Goal: Task Accomplishment & Management: Use online tool/utility

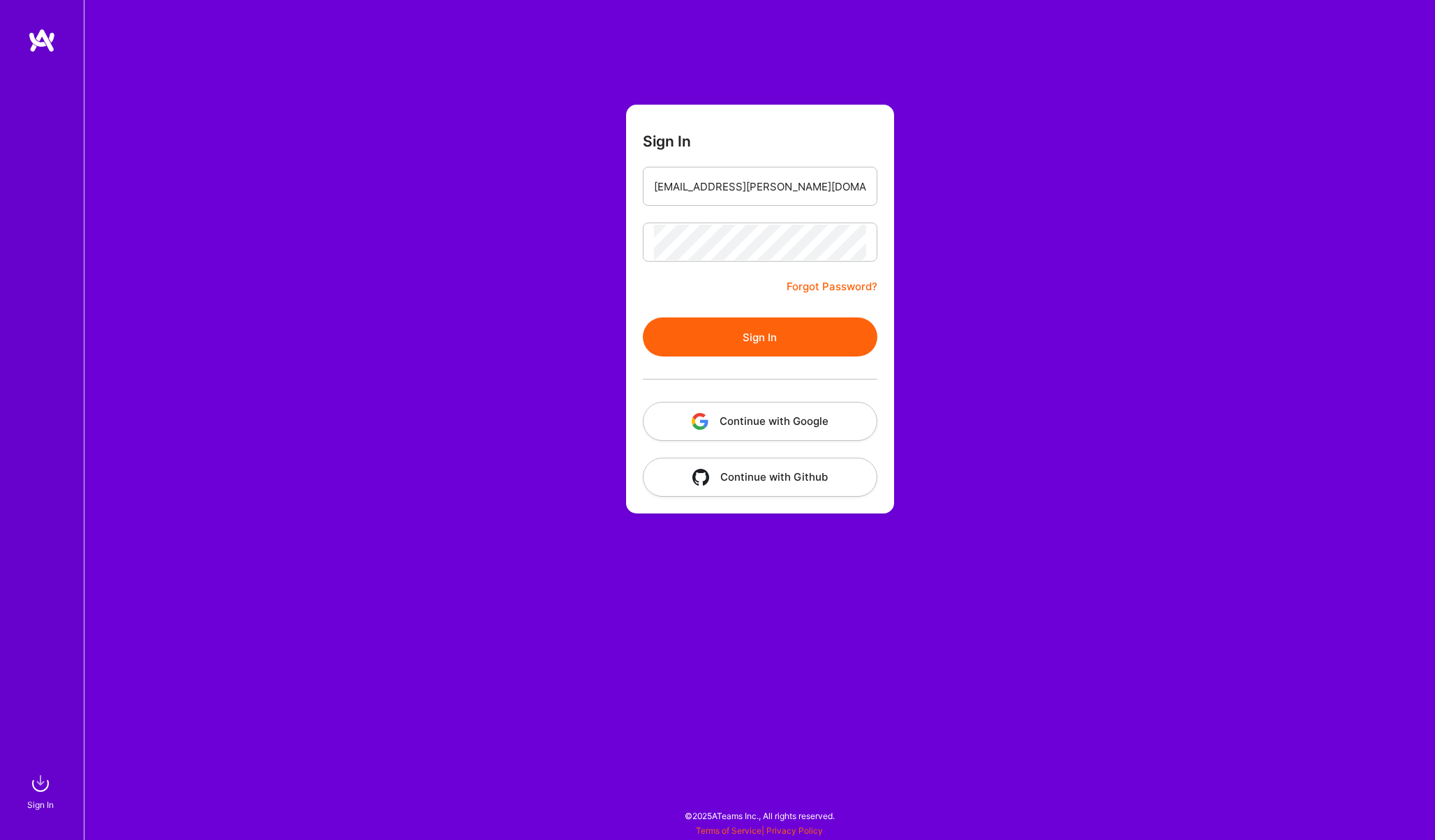
click at [727, 347] on button "Sign In" at bounding box center [759, 336] width 235 height 39
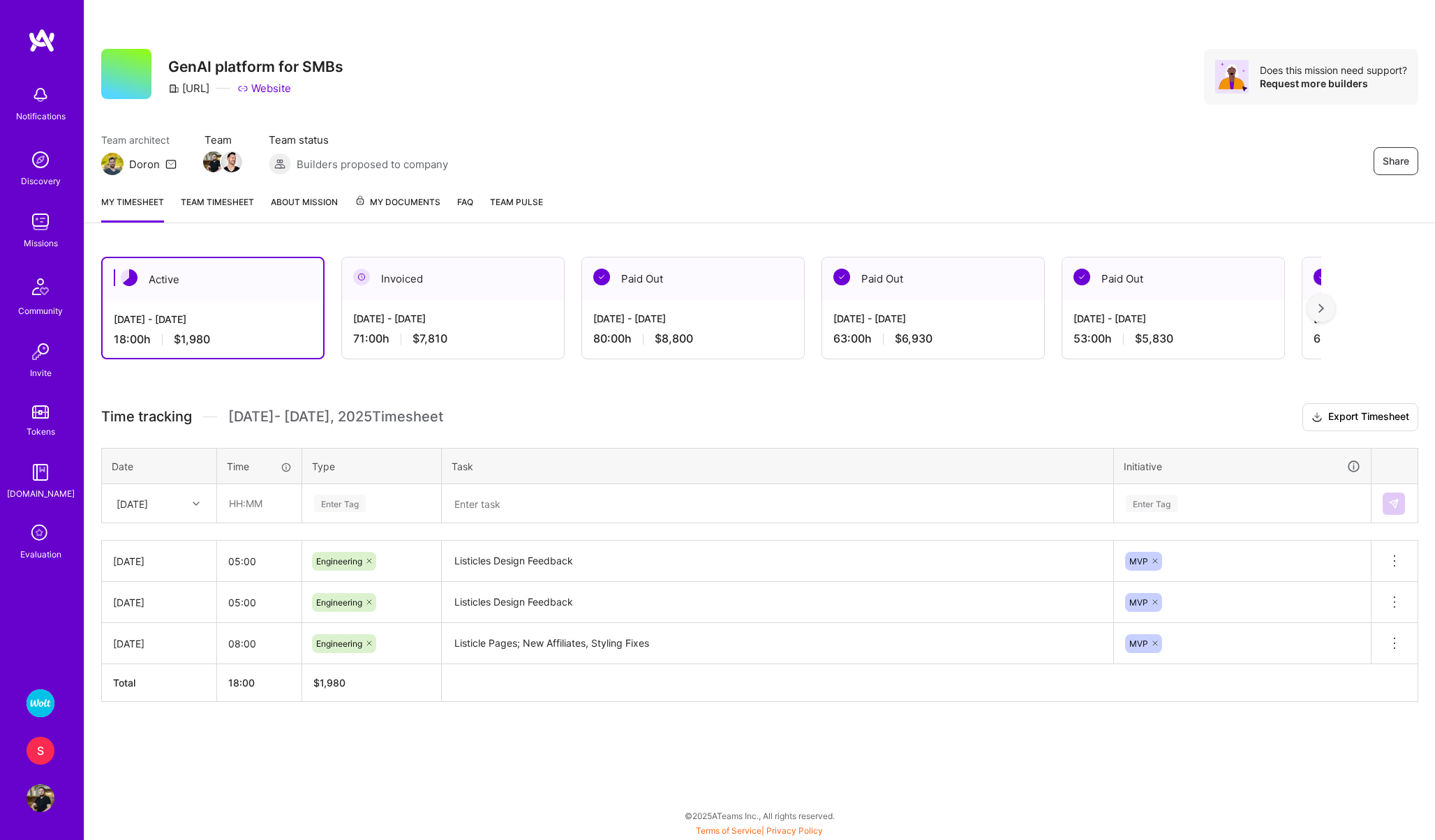
click at [45, 751] on div "S" at bounding box center [40, 750] width 28 height 28
click at [49, 708] on img at bounding box center [40, 703] width 28 height 28
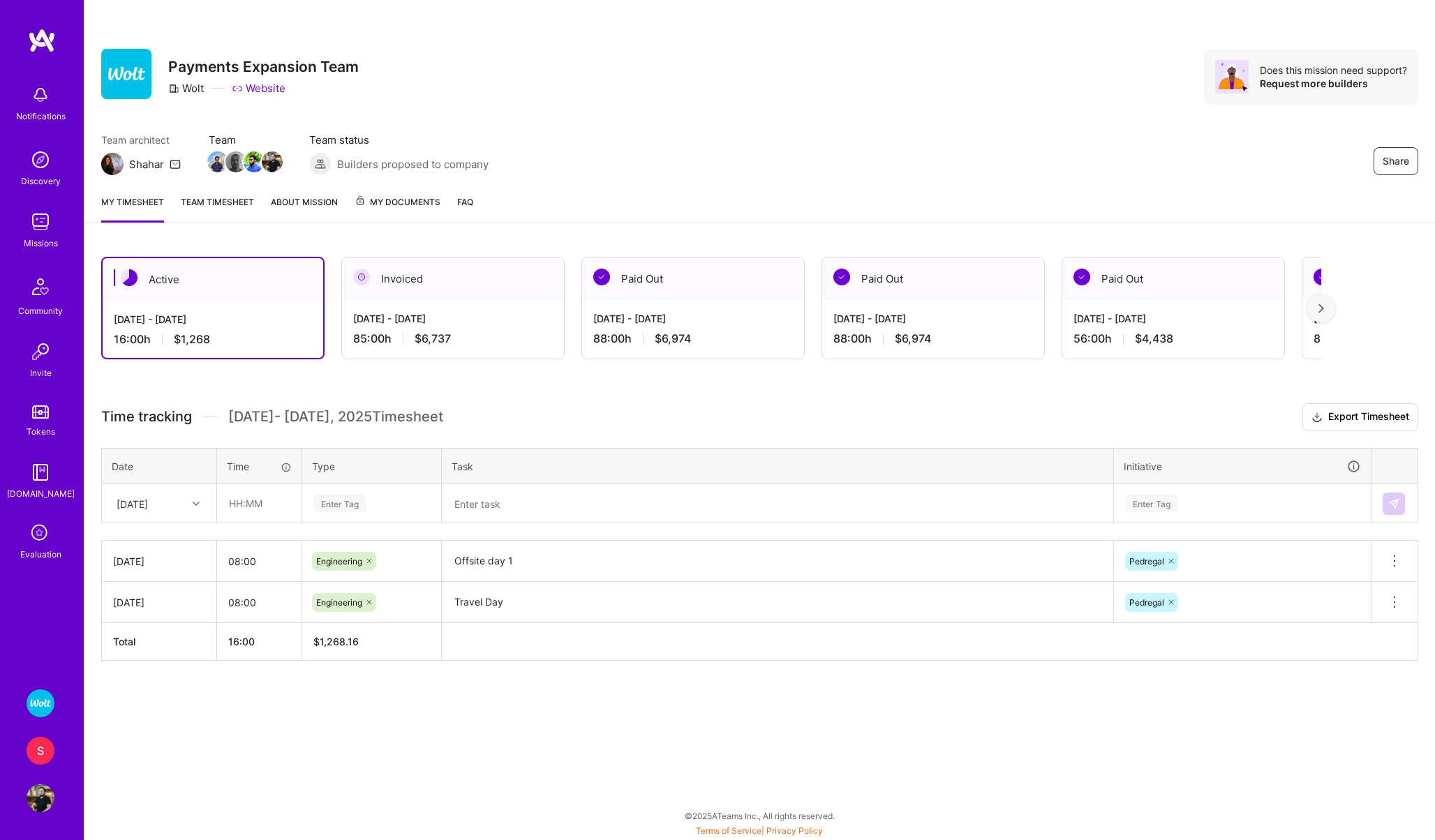
click at [147, 503] on div "[DATE]" at bounding box center [132, 503] width 31 height 14
click at [146, 620] on div "[DATE]" at bounding box center [159, 620] width 113 height 26
click at [244, 508] on input "text" at bounding box center [259, 503] width 83 height 37
type input "08:00"
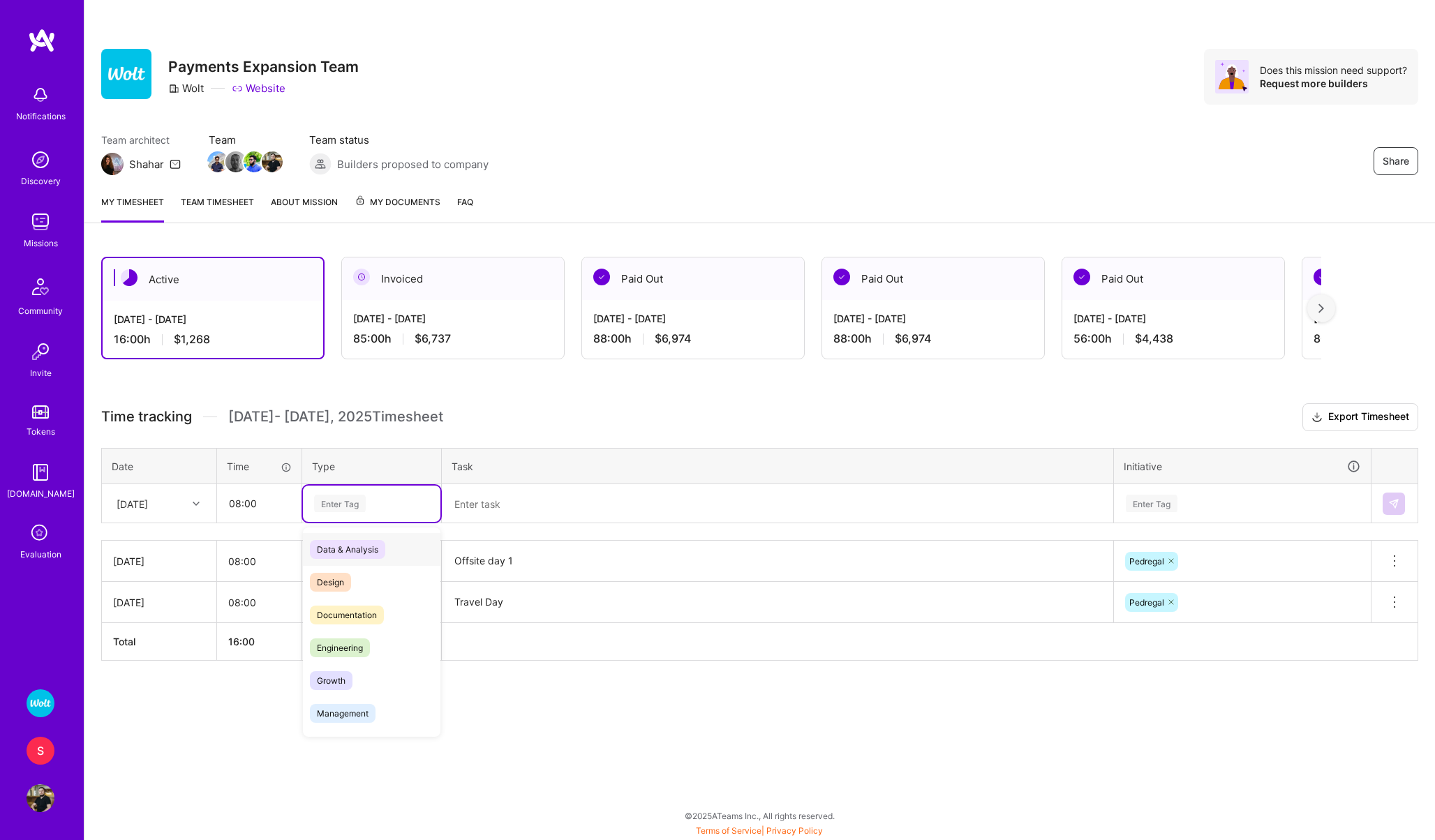
click at [350, 496] on div "Enter Tag" at bounding box center [339, 503] width 51 height 22
click at [352, 650] on span "Engineering" at bounding box center [340, 648] width 60 height 19
click at [492, 511] on textarea at bounding box center [777, 504] width 669 height 36
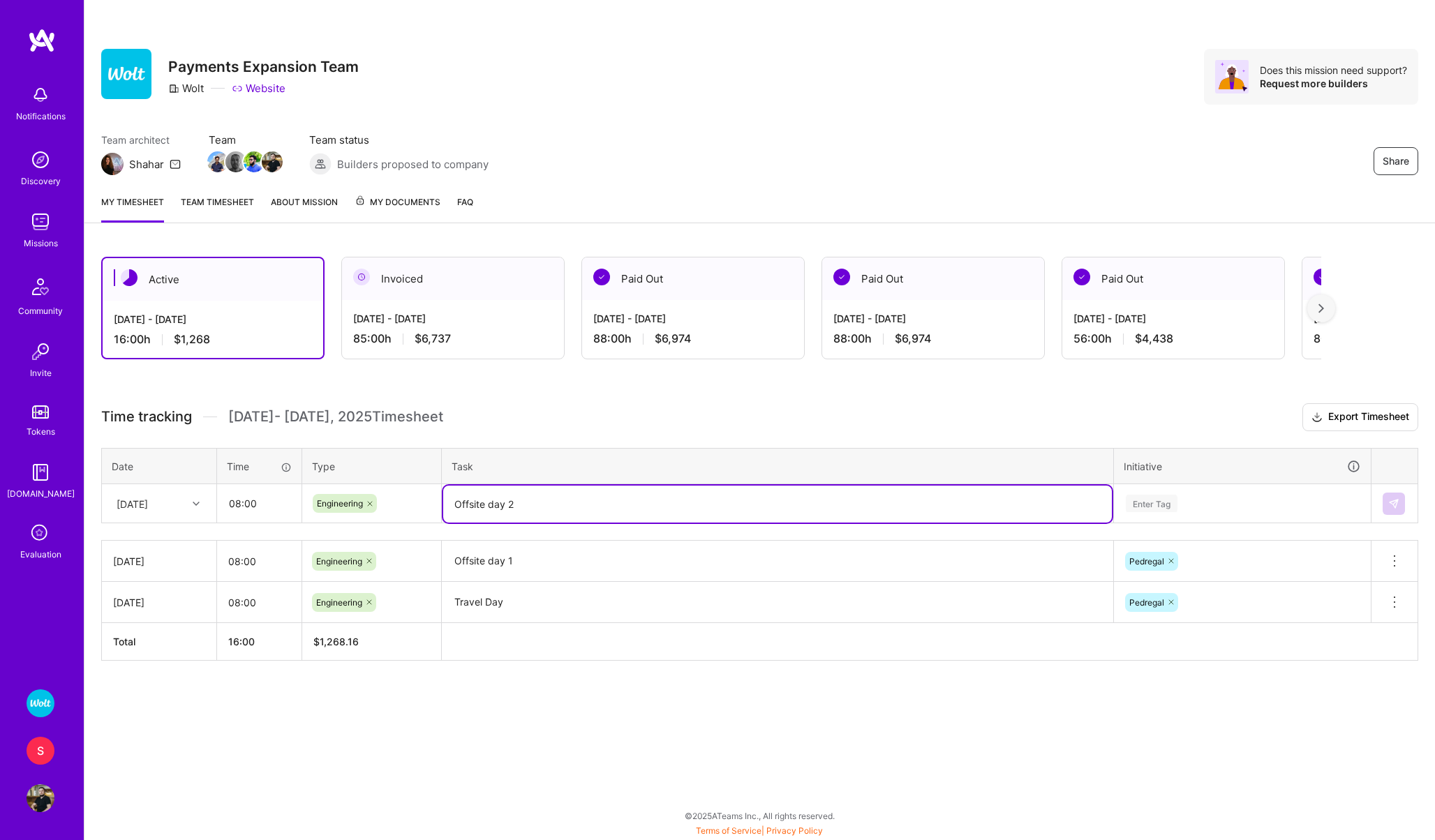
type textarea "Offsite day 2"
click at [1161, 505] on div "Enter Tag" at bounding box center [1151, 503] width 51 height 22
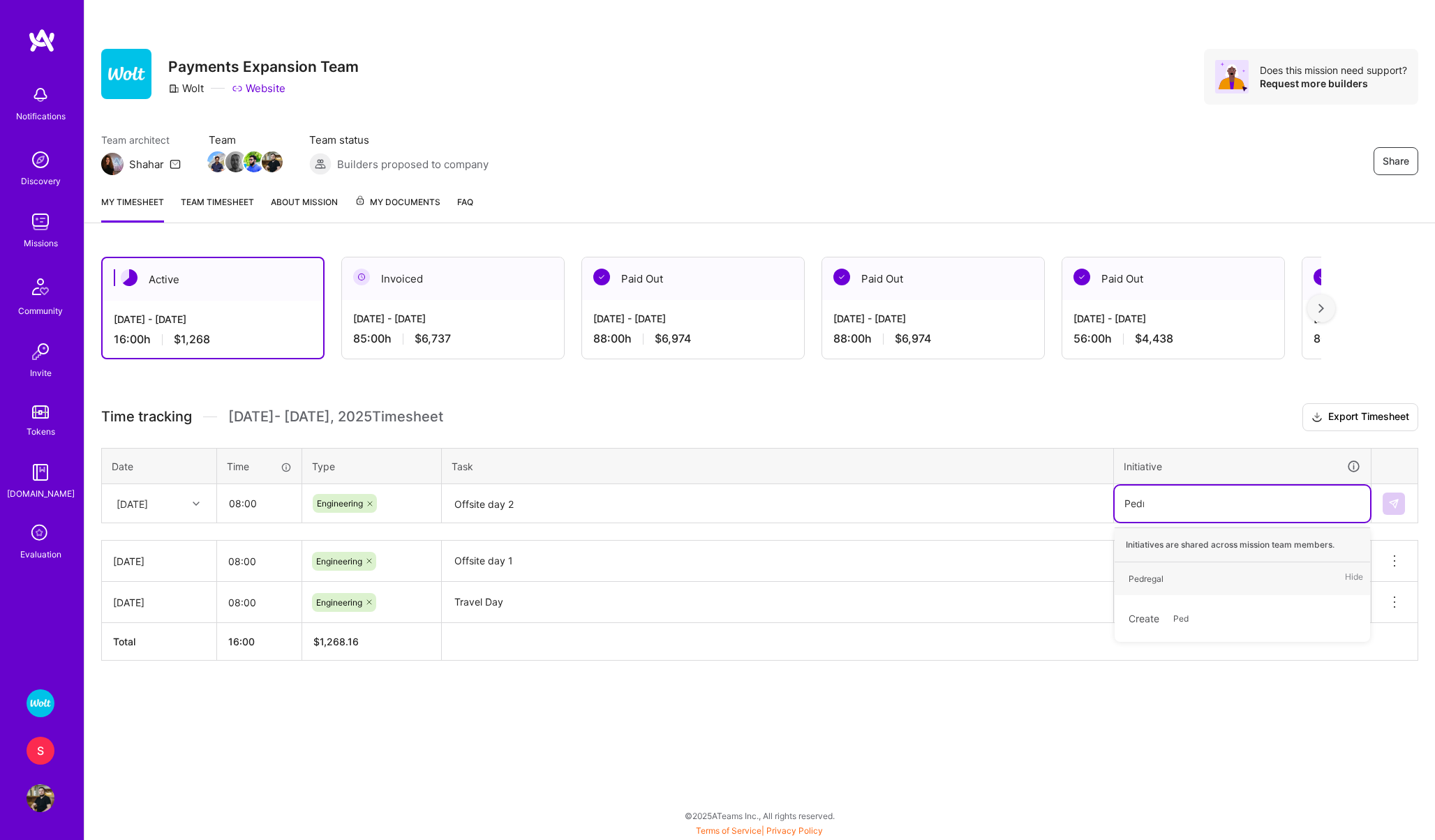
type input "Pedre"
click at [1134, 581] on div "Pedregal" at bounding box center [1146, 579] width 35 height 14
click at [1386, 507] on button at bounding box center [1394, 503] width 22 height 22
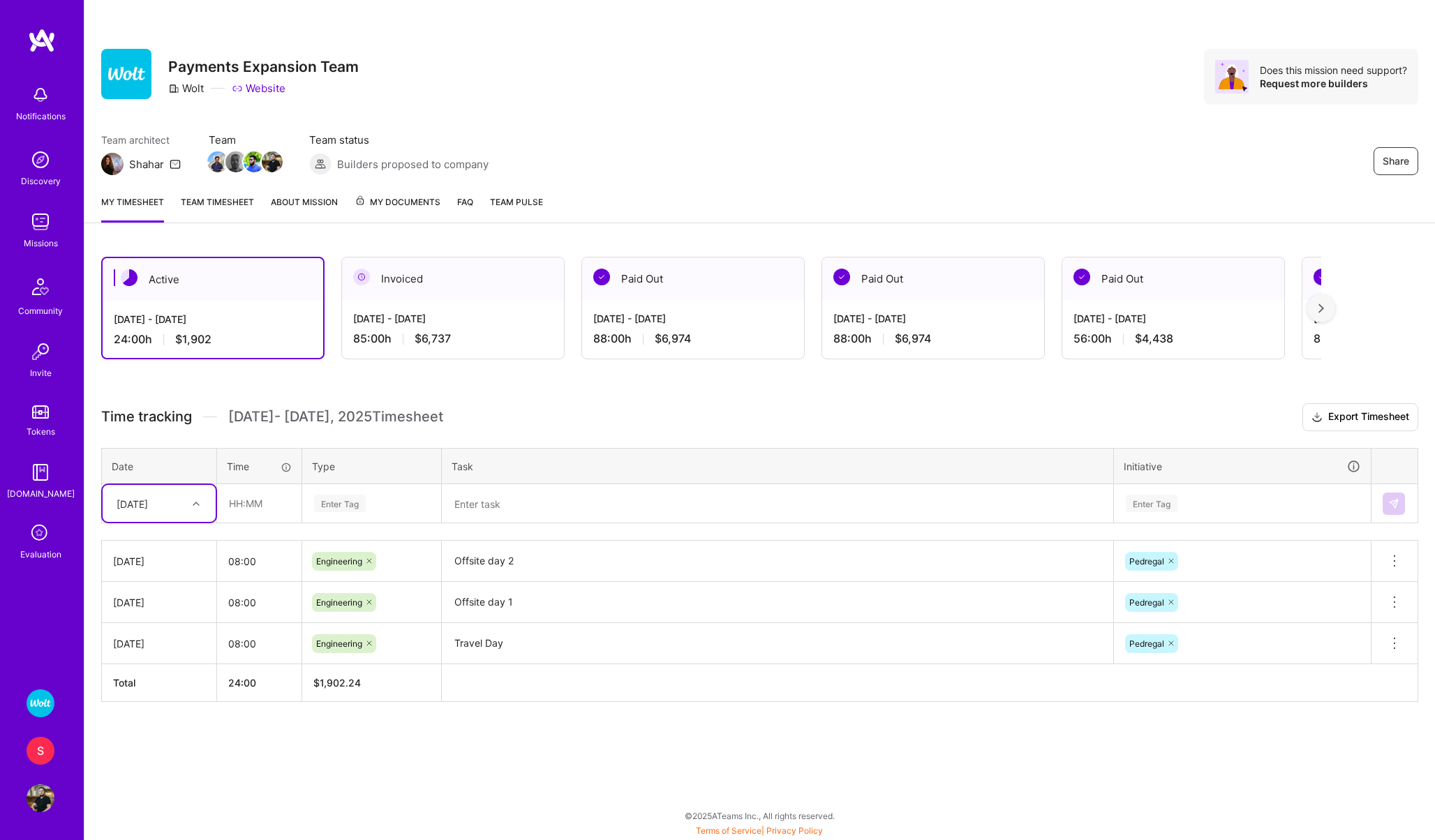
click at [148, 505] on div "[DATE]" at bounding box center [132, 503] width 31 height 14
click at [150, 646] on div "[DATE]" at bounding box center [159, 646] width 113 height 26
click at [244, 509] on input "text" at bounding box center [259, 503] width 83 height 37
type input "08:00"
click at [331, 496] on div "Enter Tag" at bounding box center [339, 503] width 51 height 22
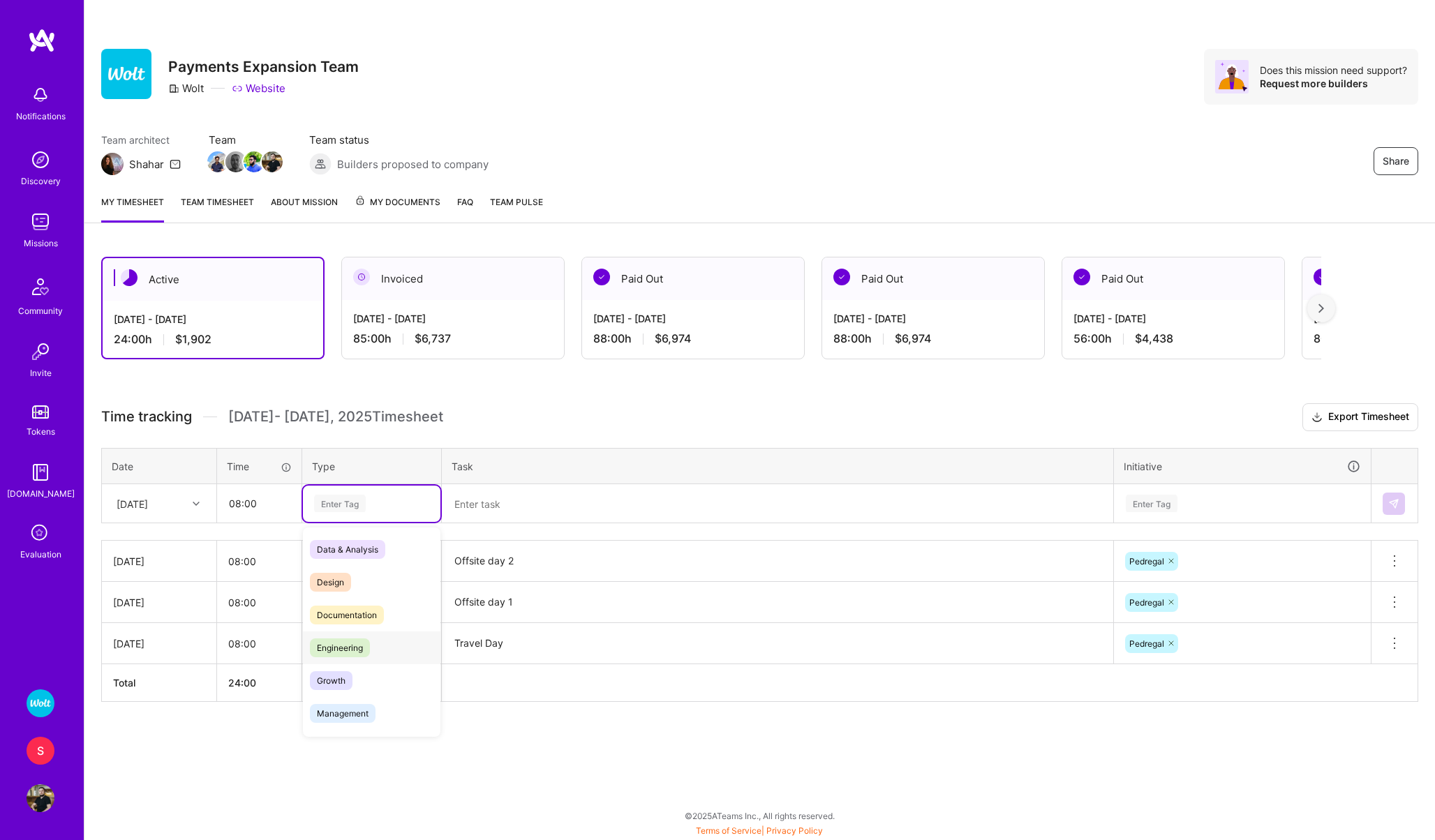
click at [334, 652] on span "Engineering" at bounding box center [340, 648] width 60 height 19
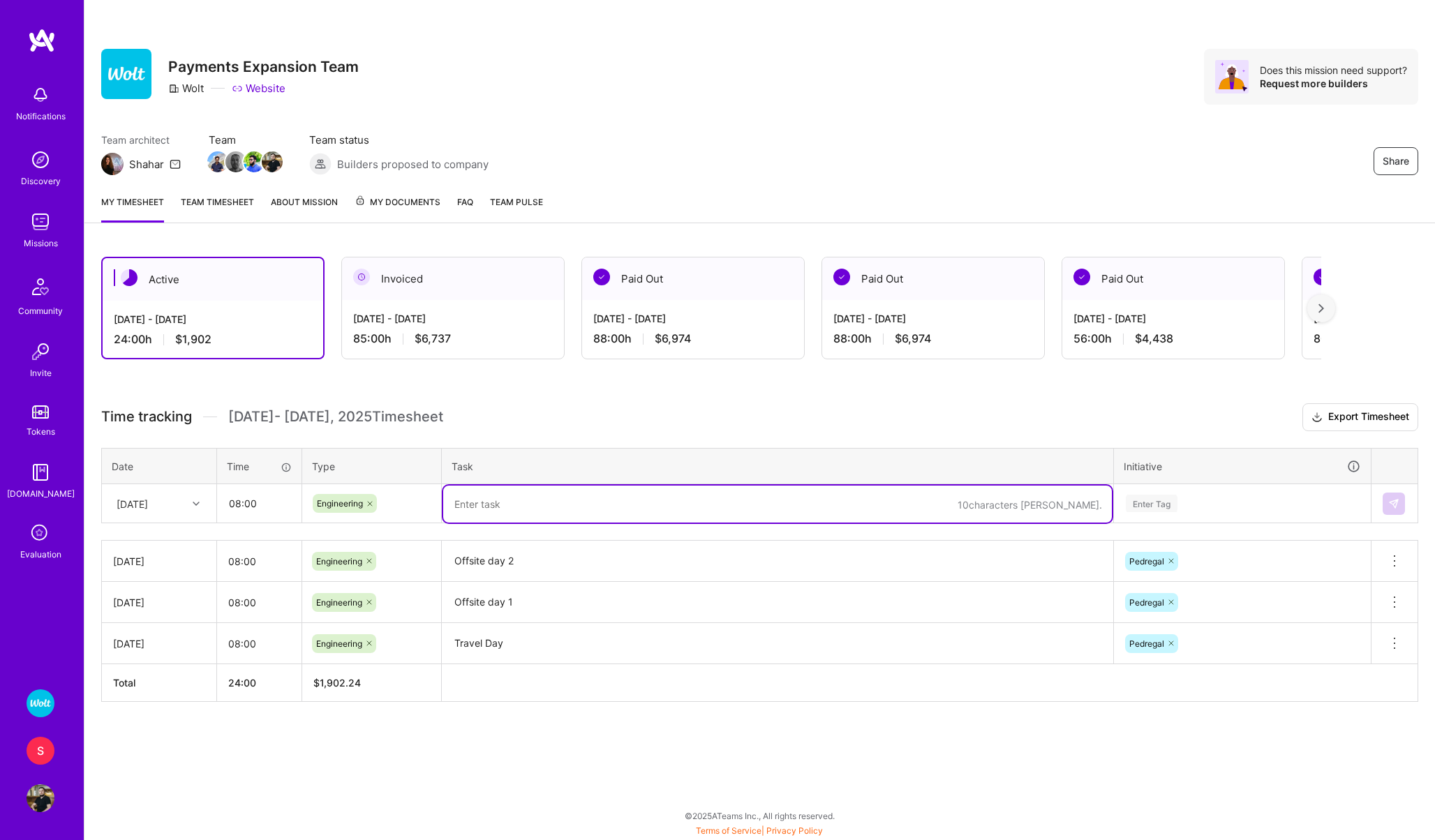
click at [494, 494] on textarea at bounding box center [777, 504] width 669 height 37
type textarea "Offsite day 3"
click at [1147, 504] on div "Enter Tag" at bounding box center [1151, 503] width 51 height 22
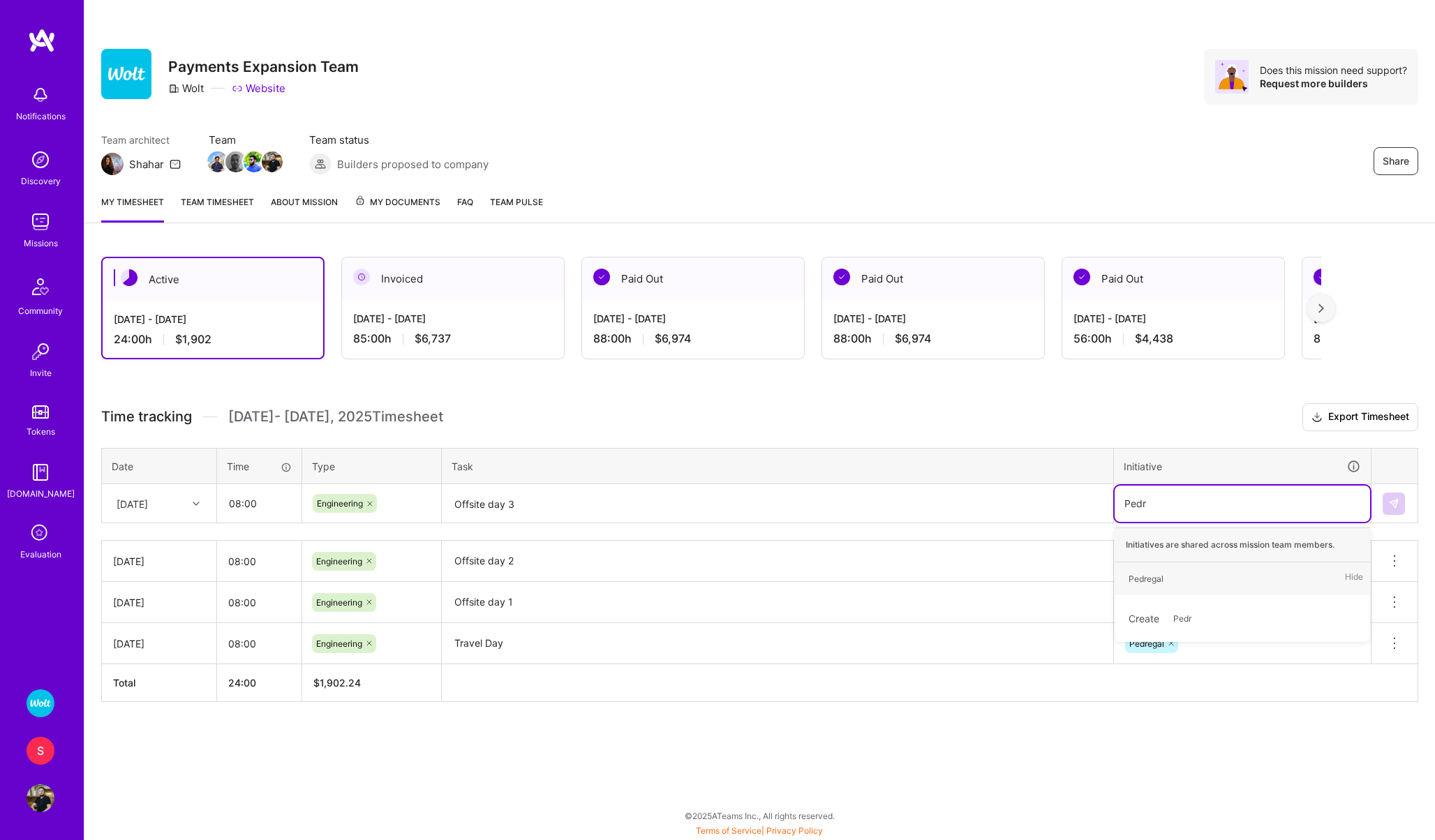
type input "Pedre"
click at [1157, 573] on div "Pedregal" at bounding box center [1146, 579] width 35 height 14
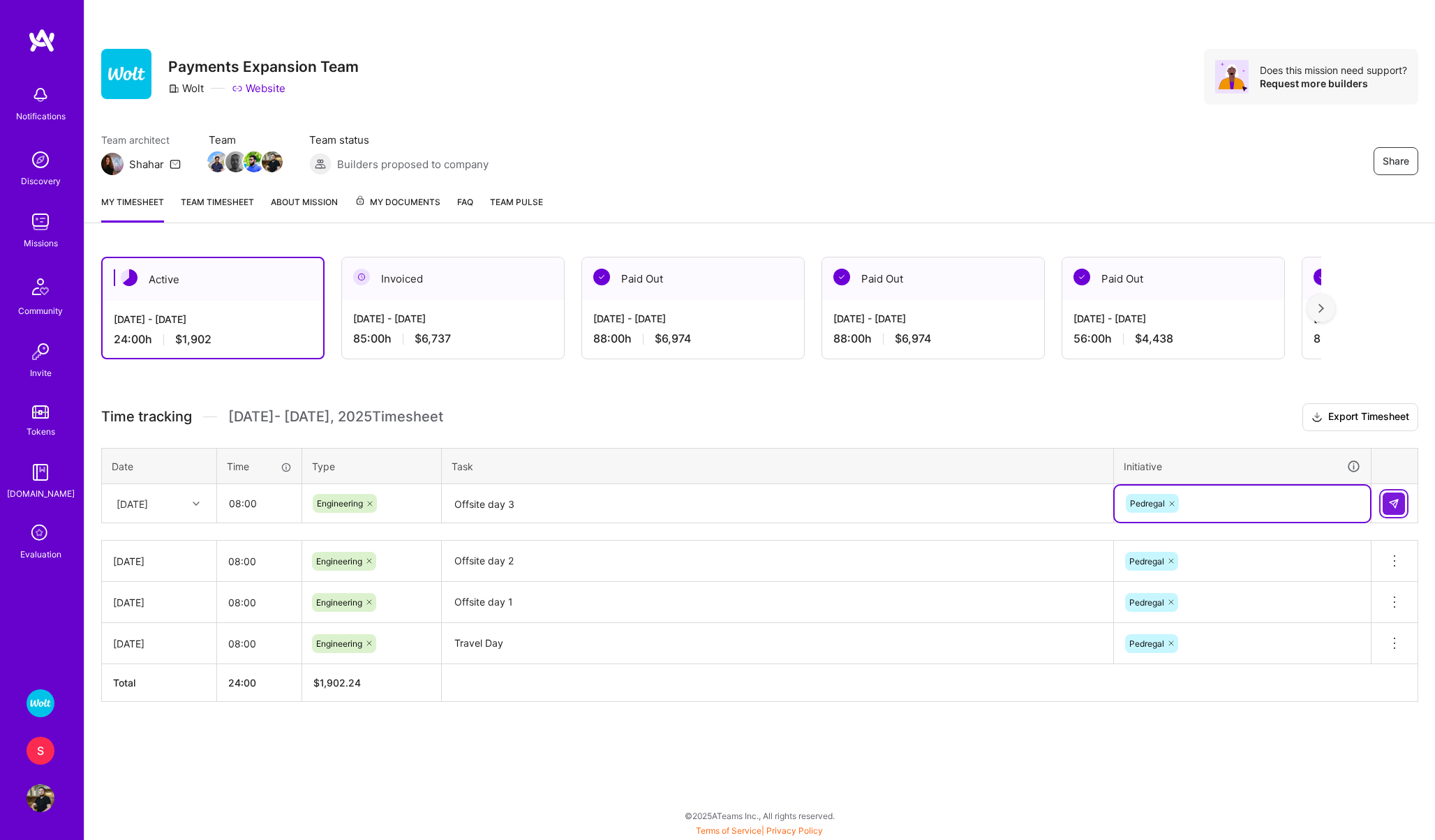
click at [1402, 507] on button at bounding box center [1394, 503] width 22 height 22
